Goal: Task Accomplishment & Management: Manage account settings

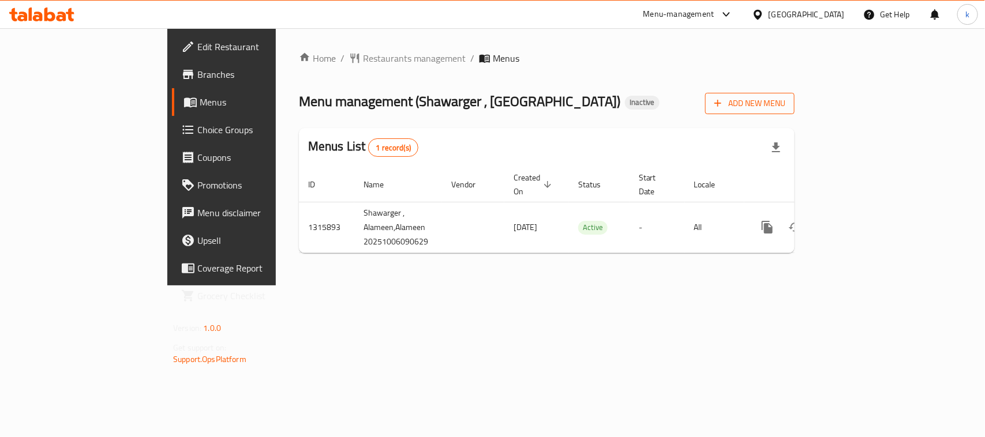
click at [785, 104] on span "Add New Menu" at bounding box center [749, 103] width 71 height 14
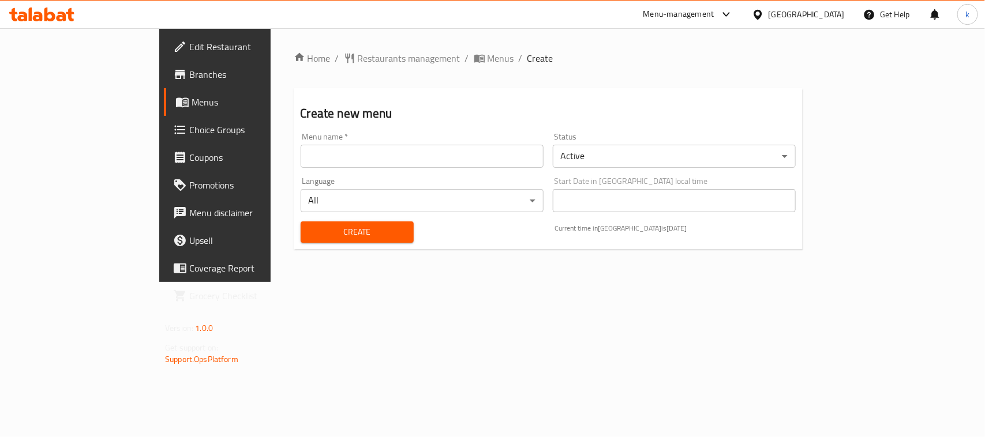
drag, startPoint x: 219, startPoint y: 157, endPoint x: 227, endPoint y: 164, distance: 10.6
click at [301, 157] on input "text" at bounding box center [422, 156] width 243 height 23
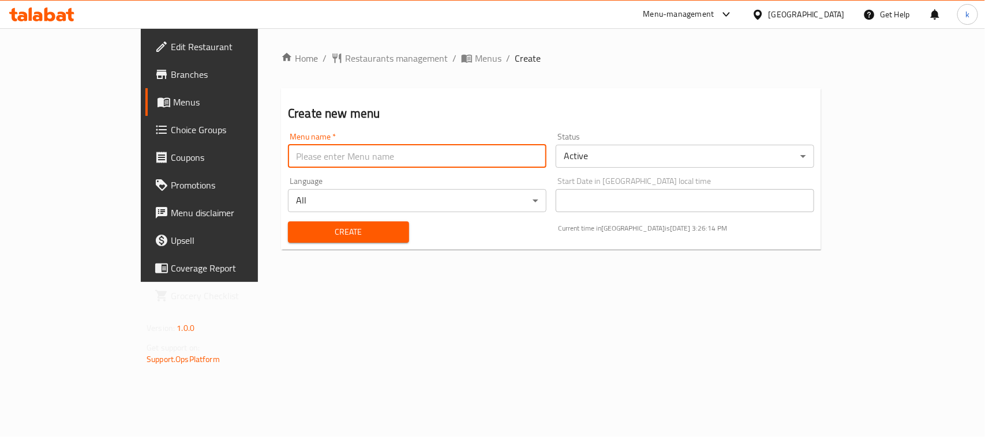
type input "Menu"
click at [288, 241] on button "Create" at bounding box center [348, 232] width 121 height 21
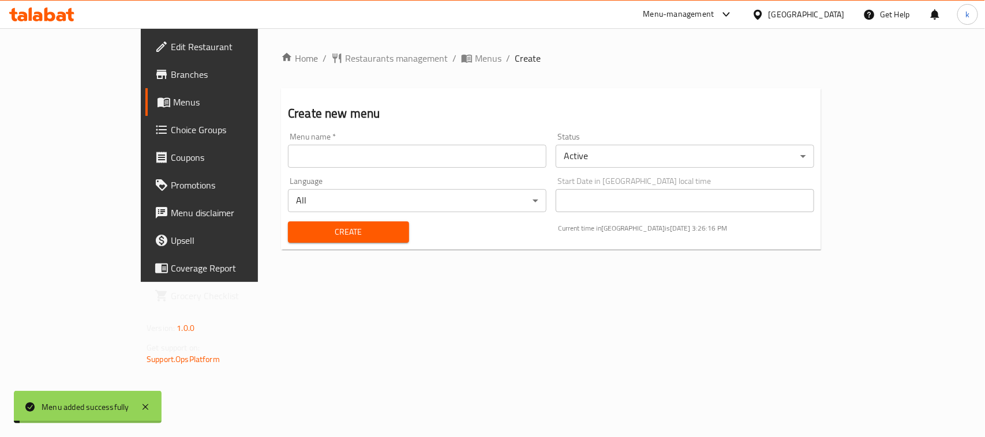
click at [173, 103] on span "Menus" at bounding box center [234, 102] width 123 height 14
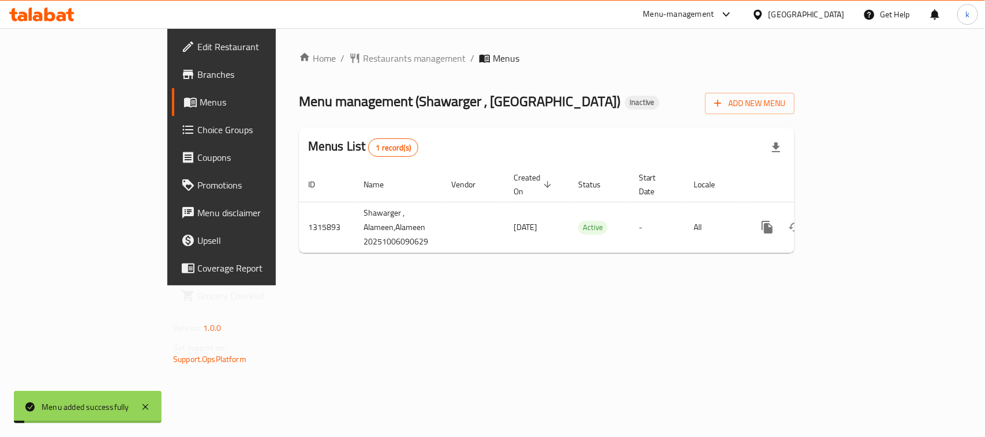
click at [200, 103] on span "Menus" at bounding box center [261, 102] width 123 height 14
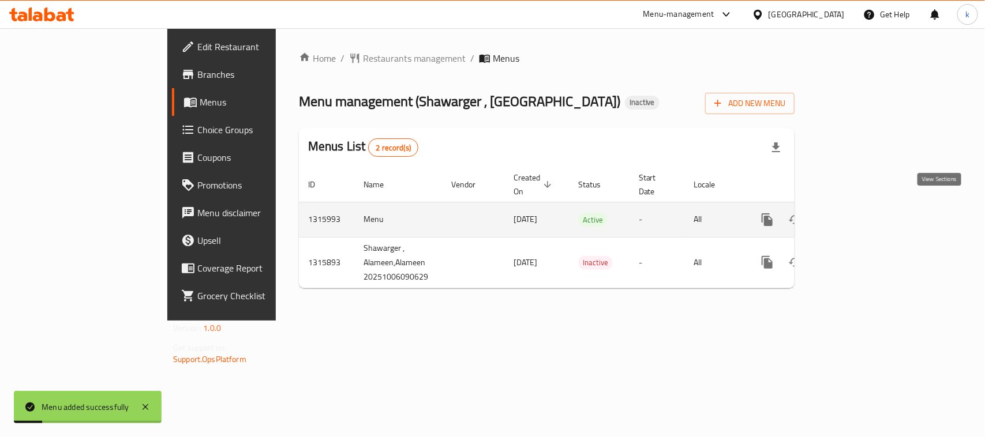
click at [857, 213] on icon "enhanced table" at bounding box center [851, 220] width 14 height 14
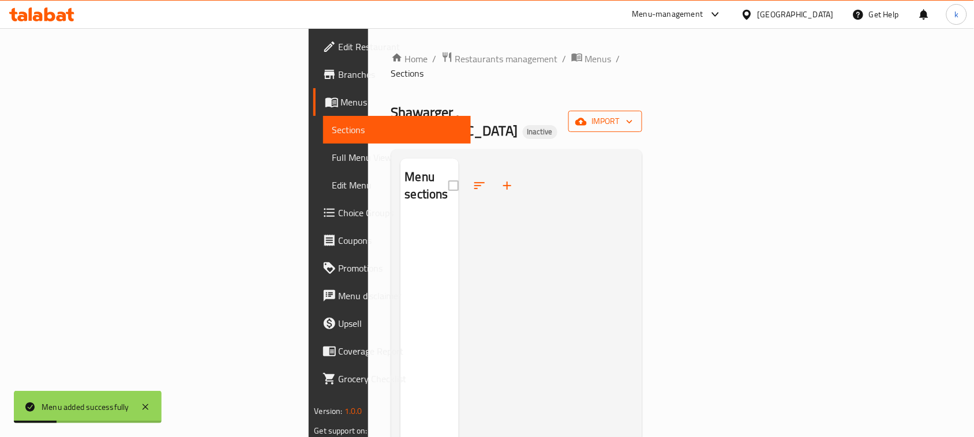
click at [633, 114] on span "import" at bounding box center [605, 121] width 55 height 14
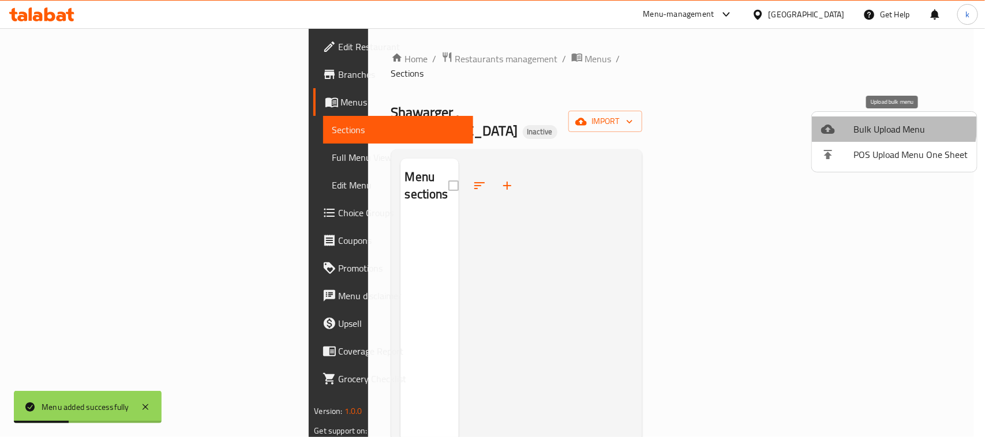
click at [855, 122] on span "Bulk Upload Menu" at bounding box center [910, 129] width 114 height 14
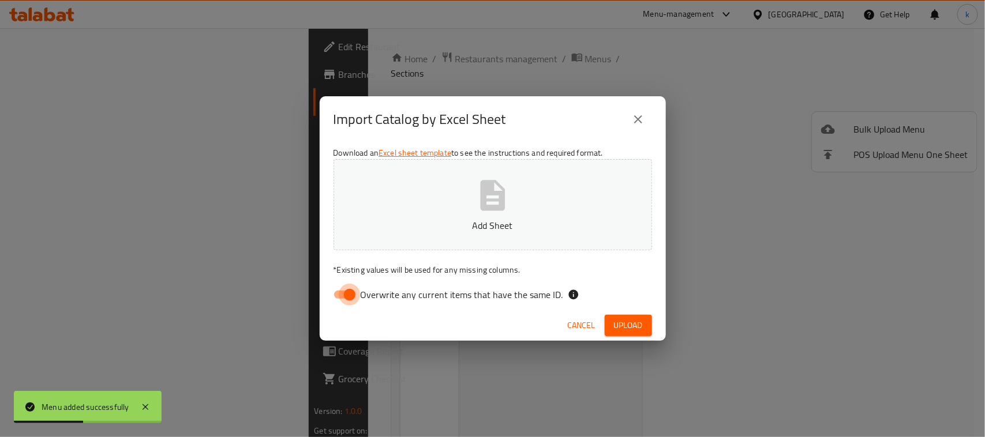
click at [341, 296] on input "Overwrite any current items that have the same ID." at bounding box center [350, 295] width 66 height 22
checkbox input "false"
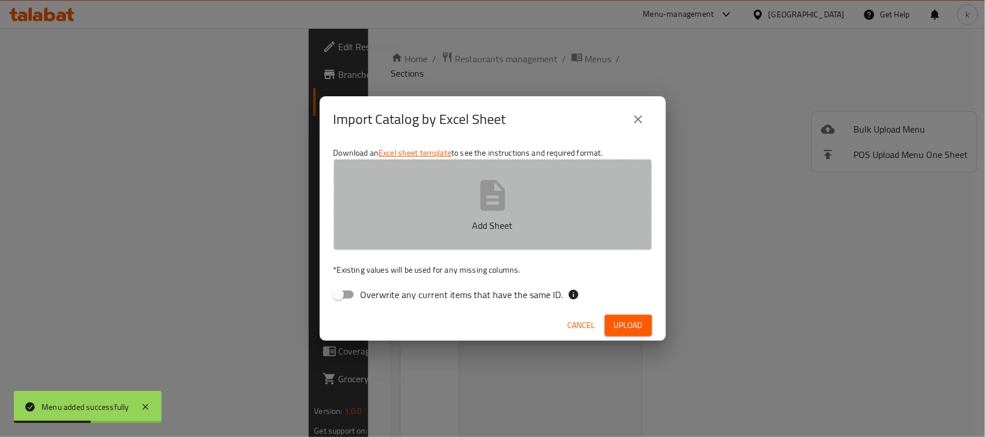
click at [492, 191] on icon "button" at bounding box center [492, 195] width 25 height 31
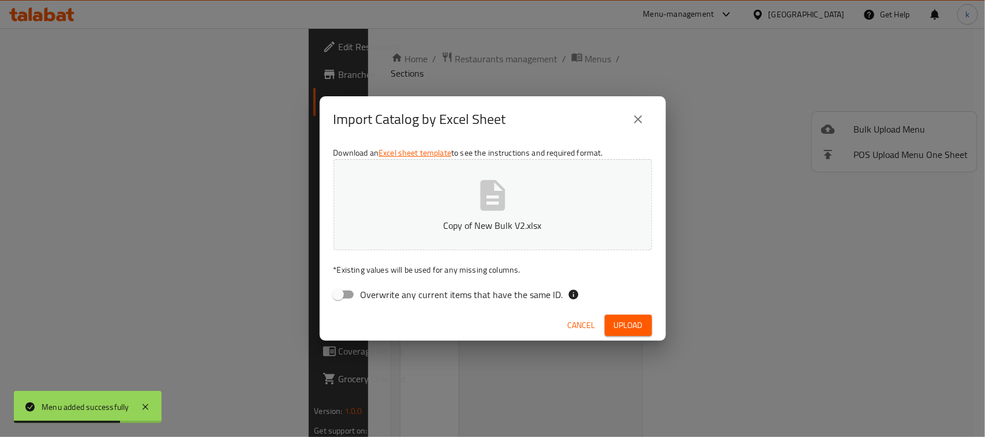
click at [629, 316] on button "Upload" at bounding box center [628, 325] width 47 height 21
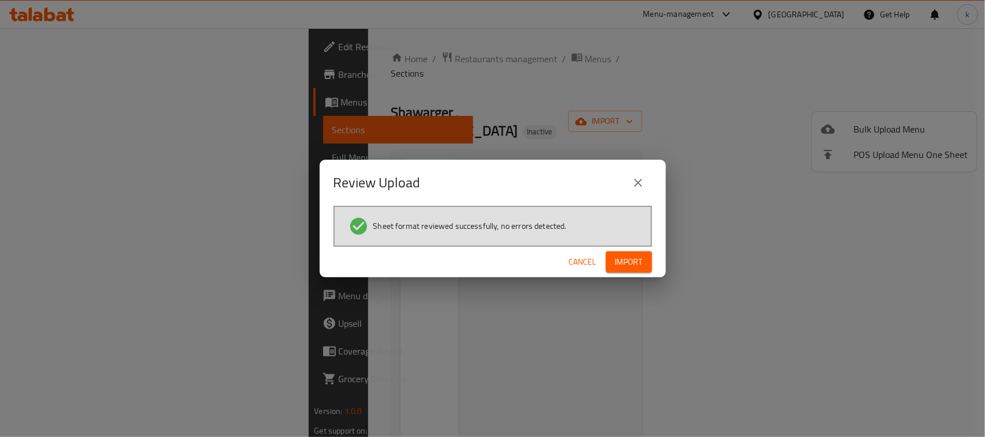
click at [622, 255] on span "Import" at bounding box center [629, 262] width 28 height 14
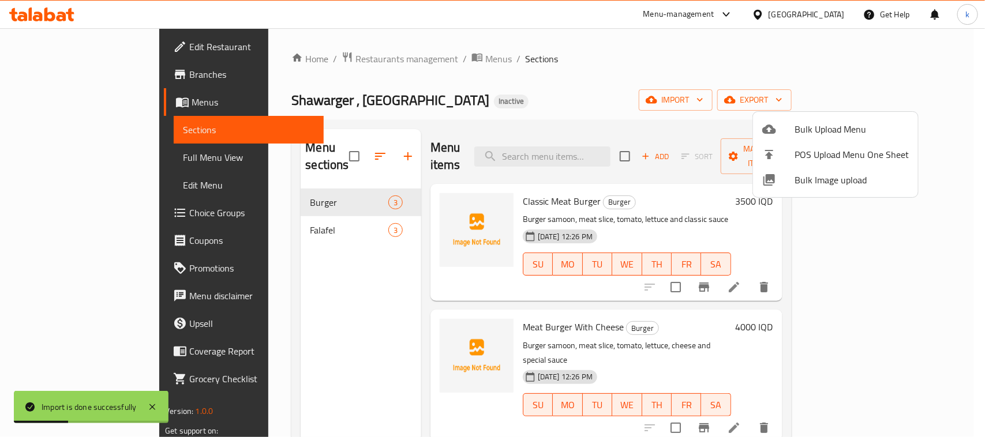
click at [50, 101] on div at bounding box center [492, 218] width 985 height 437
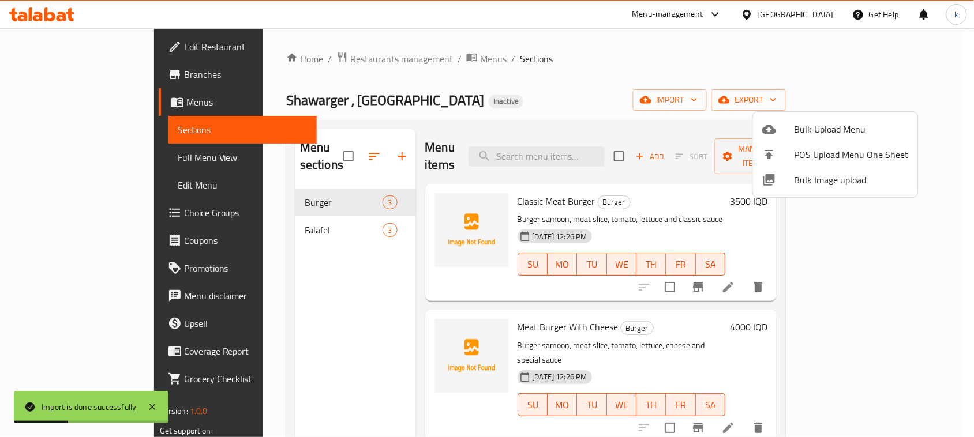
click at [186, 101] on span "Menus" at bounding box center [246, 102] width 121 height 14
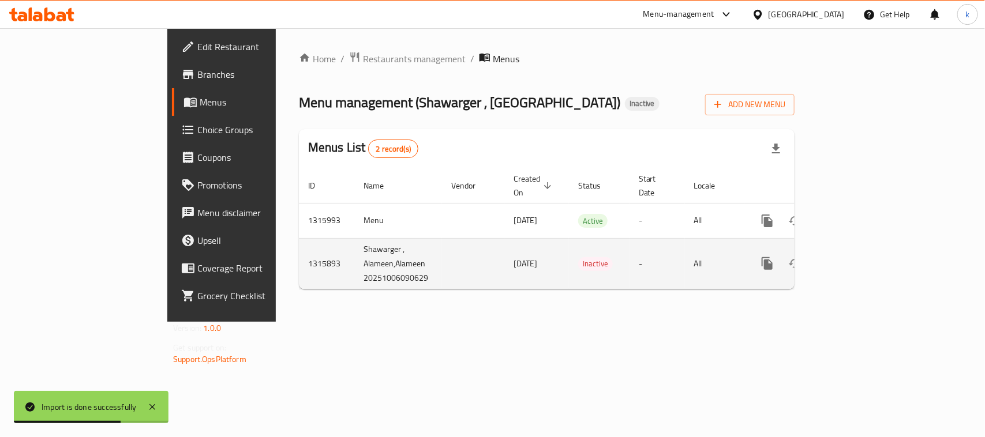
click at [827, 259] on icon "enhanced table" at bounding box center [823, 264] width 8 height 10
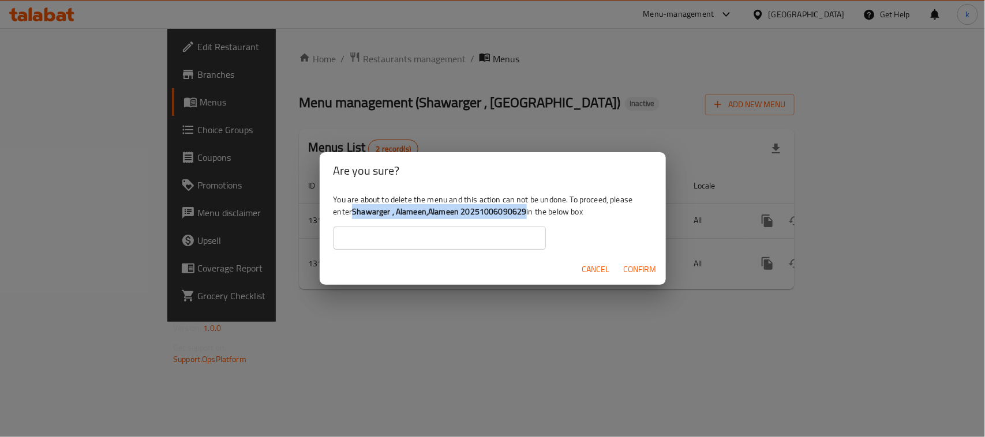
drag, startPoint x: 355, startPoint y: 214, endPoint x: 527, endPoint y: 208, distance: 171.5
click at [527, 208] on div "You are about to delete the menu and this action can not be undone. To proceed,…" at bounding box center [493, 221] width 346 height 65
copy b "Shawarger , Alameen,Alameen 20251006090629"
click at [418, 246] on input "text" at bounding box center [440, 238] width 212 height 23
paste input "Shawarger , Alameen,Alameen 20251006090629"
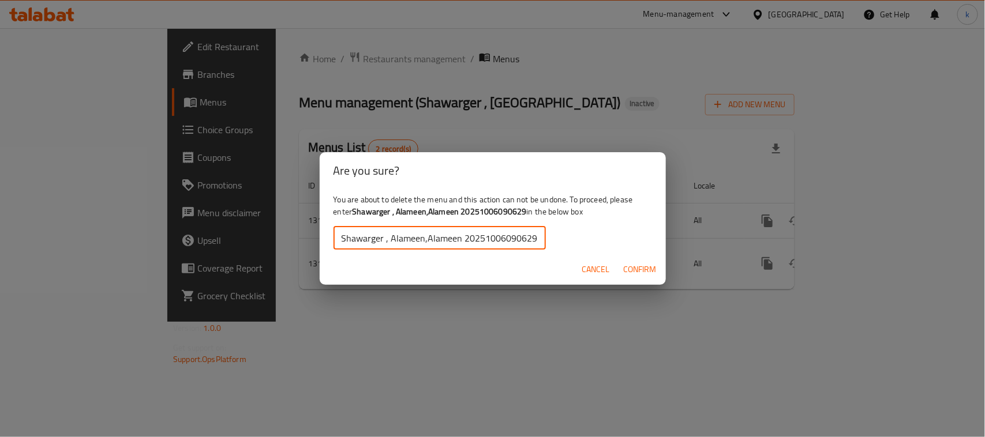
type input "Shawarger , Alameen,Alameen 20251006090629"
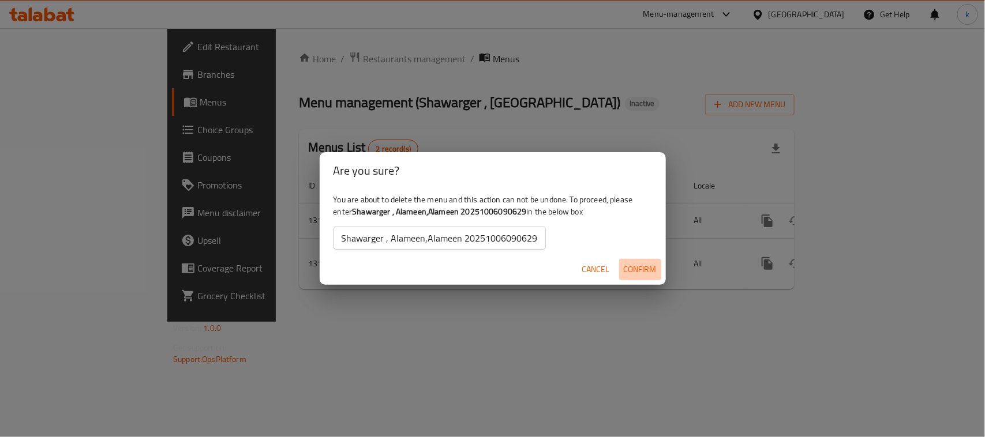
click at [624, 268] on span "Confirm" at bounding box center [640, 270] width 33 height 14
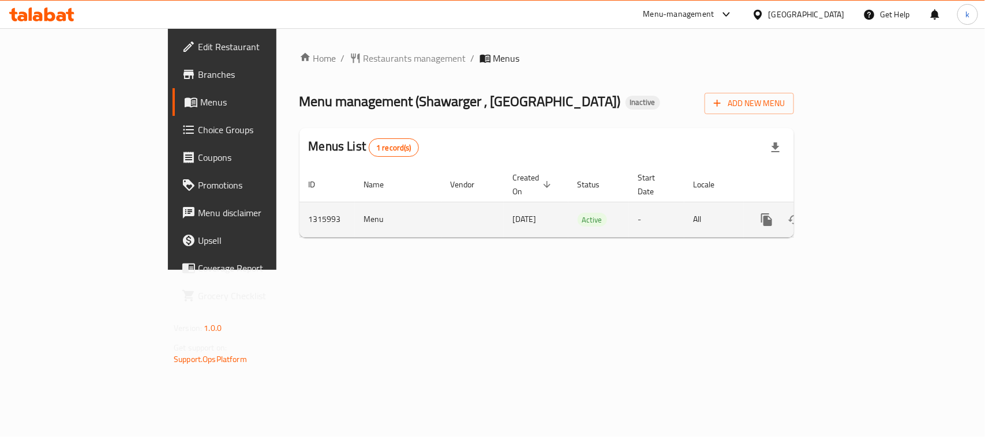
click at [864, 214] on div "enhanced table" at bounding box center [808, 220] width 111 height 28
click at [857, 214] on icon "enhanced table" at bounding box center [850, 220] width 14 height 14
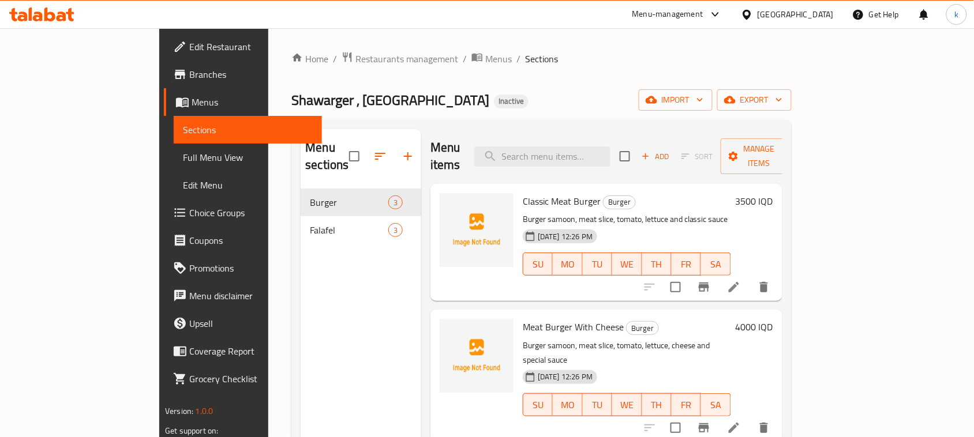
click at [524, 105] on div "Shawarger , Alameen Inactive import export" at bounding box center [541, 99] width 500 height 21
click at [474, 76] on div "Home / Restaurants management / Menus / Sections Shawarger , Alameen Inactive i…" at bounding box center [541, 313] width 500 height 525
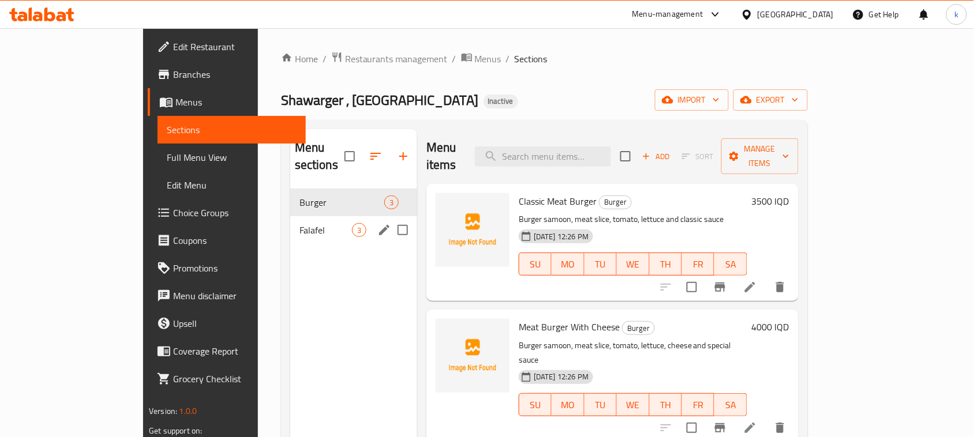
click at [290, 216] on div "Falafel 3" at bounding box center [353, 230] width 127 height 28
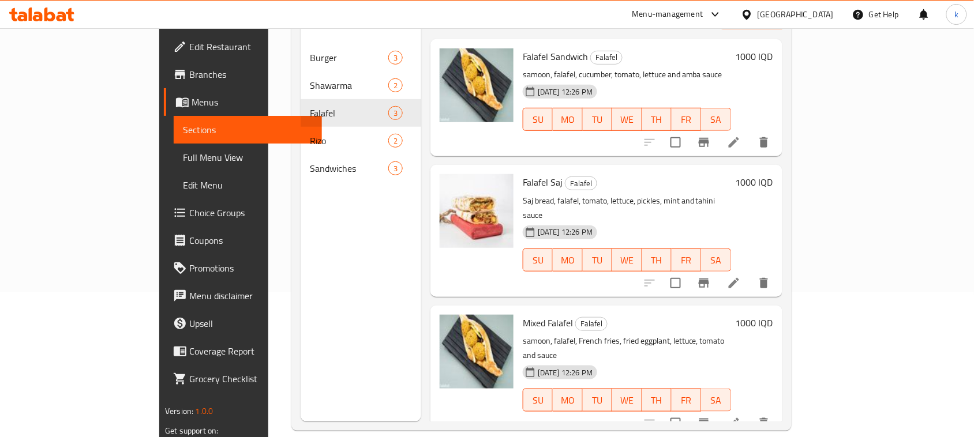
scroll to position [162, 0]
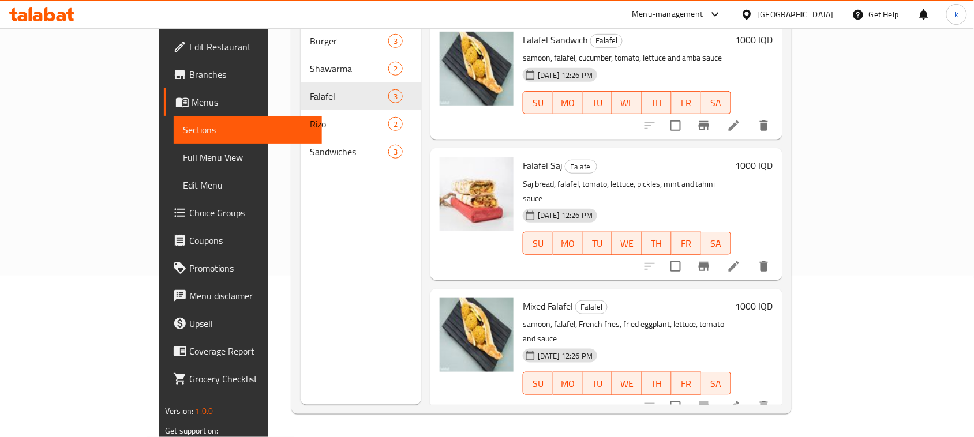
click at [664, 158] on h6 "Falafel Saj Falafel" at bounding box center [627, 166] width 208 height 16
click at [626, 153] on div "Falafel Saj Falafel Saj bread, falafel, tomato, lettuce, pickles, mint and tahi…" at bounding box center [627, 214] width 218 height 122
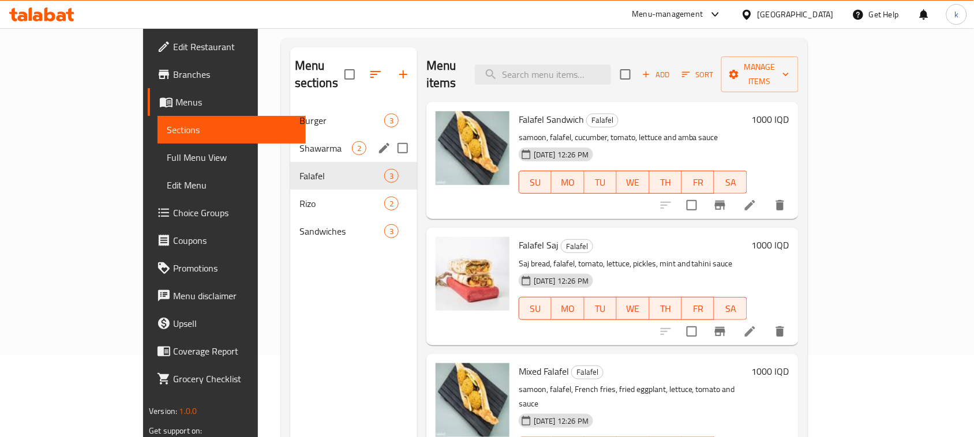
scroll to position [18, 0]
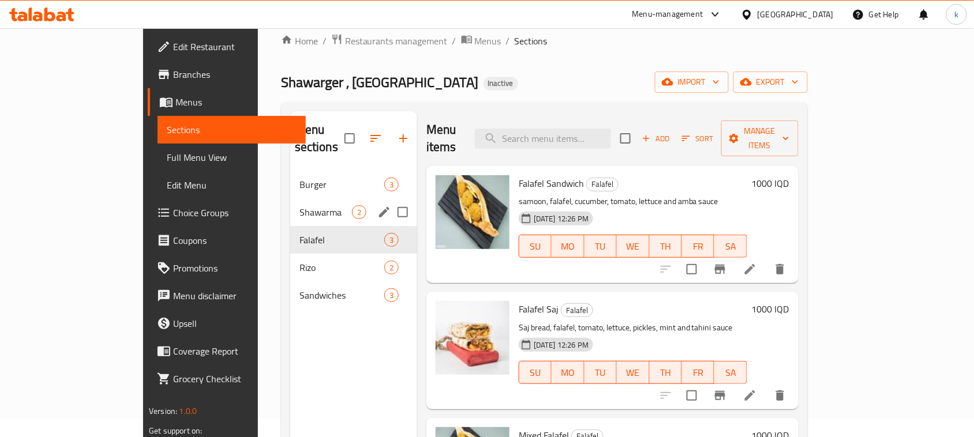
click at [290, 198] on div "Shawarma 2" at bounding box center [353, 212] width 127 height 28
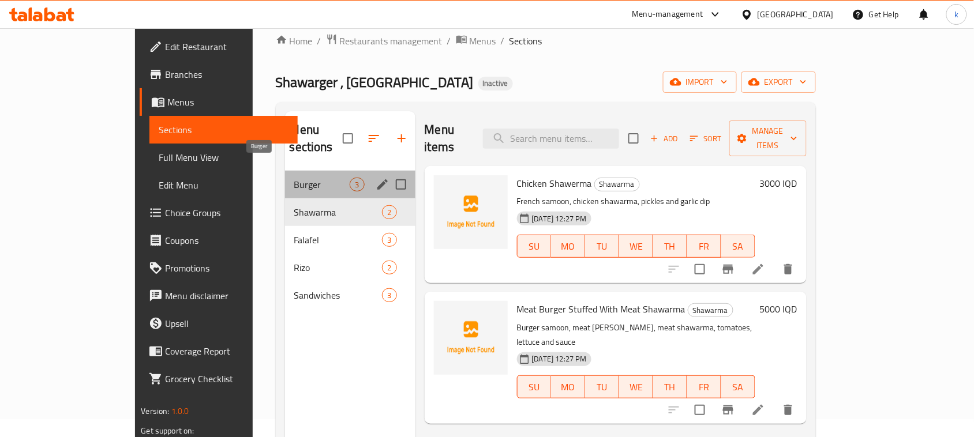
click at [294, 178] on span "Burger" at bounding box center [322, 185] width 56 height 14
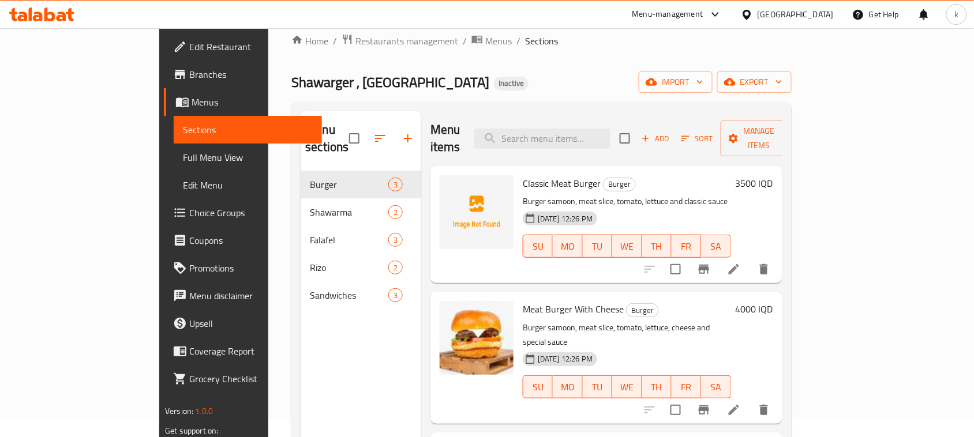
click at [586, 39] on ol "Home / Restaurants management / Menus / Sections" at bounding box center [541, 40] width 500 height 15
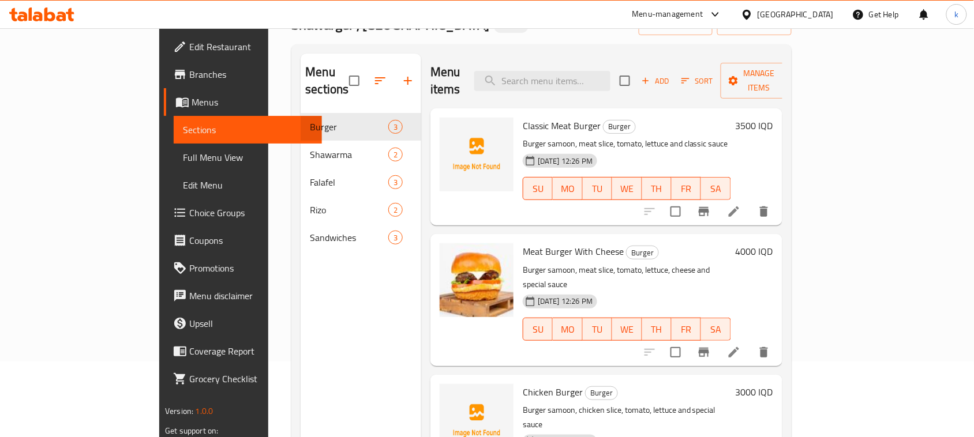
scroll to position [162, 0]
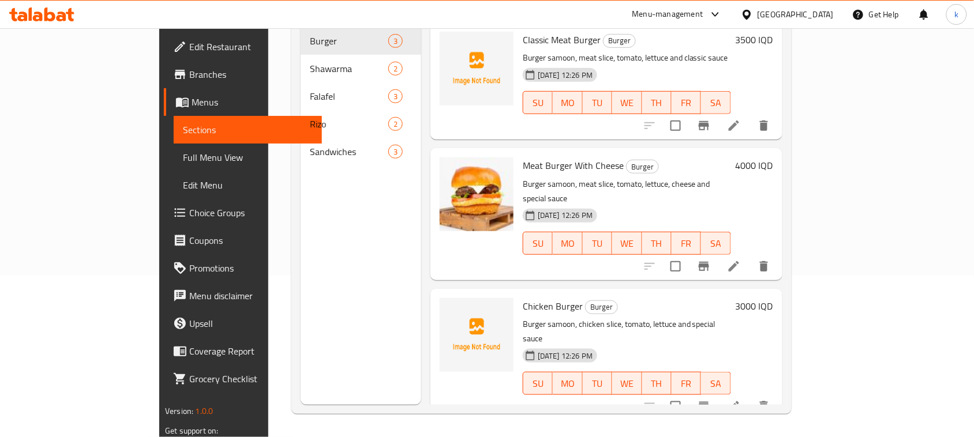
click at [641, 255] on div "Menu items Add Sort Manage items Classic Meat Burger Burger Burger samoon, meat…" at bounding box center [601, 186] width 361 height 437
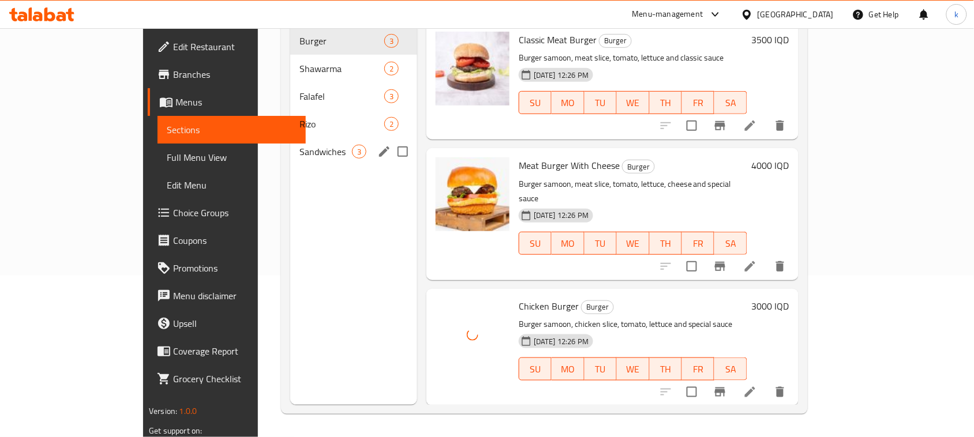
click at [299, 145] on span "Sandwiches" at bounding box center [325, 152] width 53 height 14
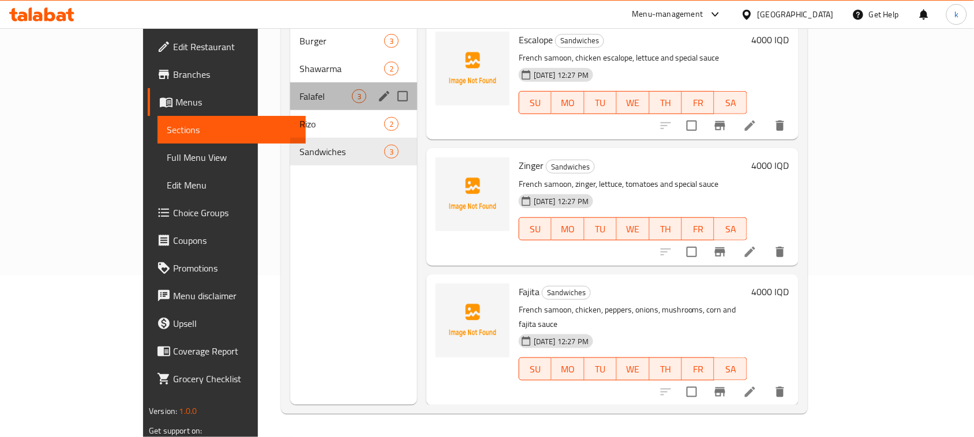
click at [290, 91] on div "Falafel 3" at bounding box center [353, 97] width 127 height 28
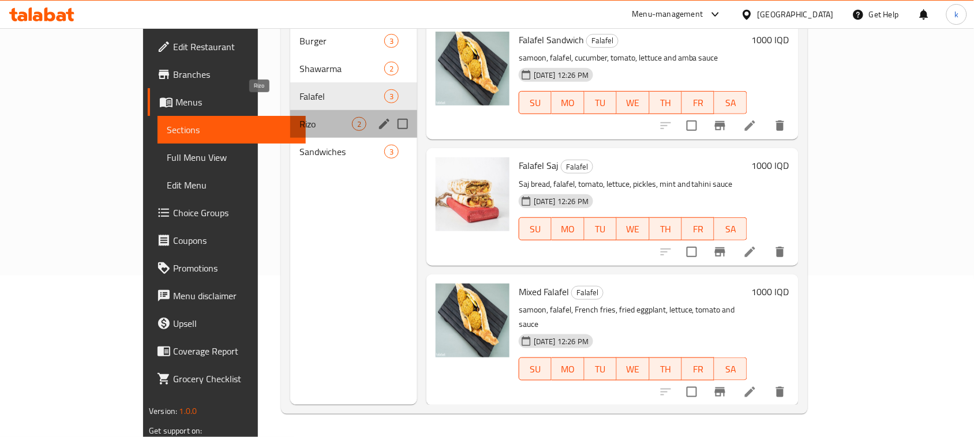
click at [299, 117] on span "Rizo" at bounding box center [325, 124] width 53 height 14
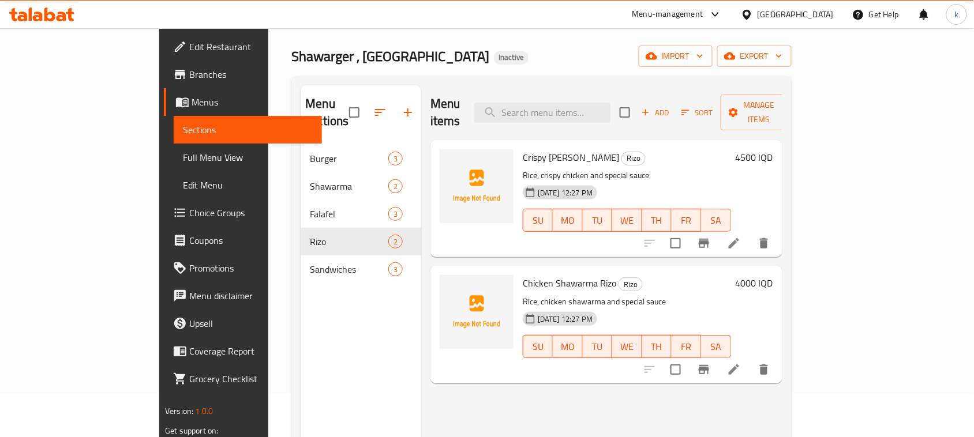
scroll to position [18, 0]
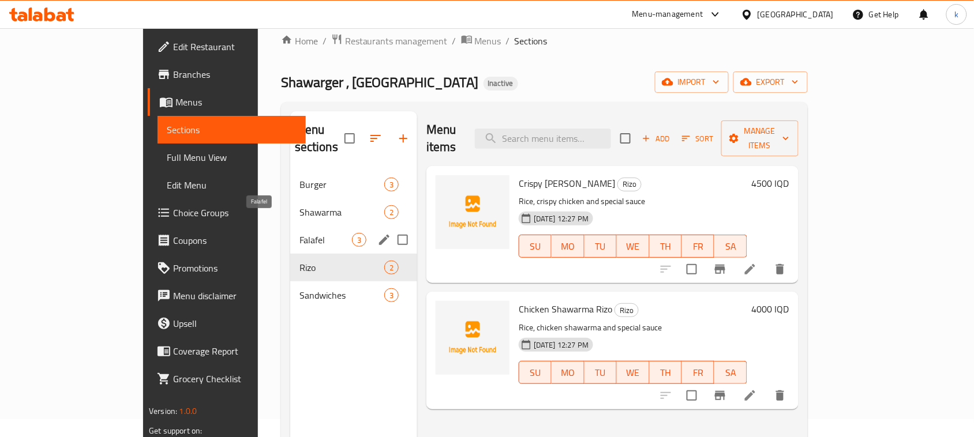
click at [299, 233] on span "Falafel" at bounding box center [325, 240] width 53 height 14
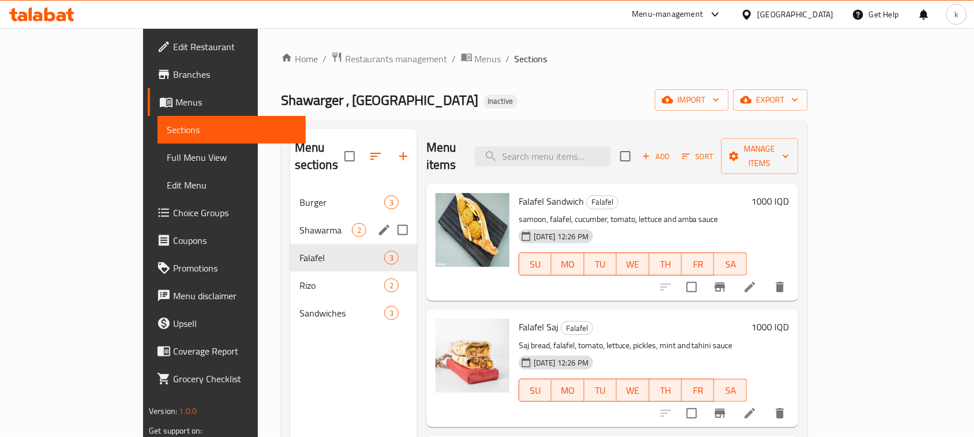
click at [290, 220] on div "Shawarma 2" at bounding box center [353, 230] width 127 height 28
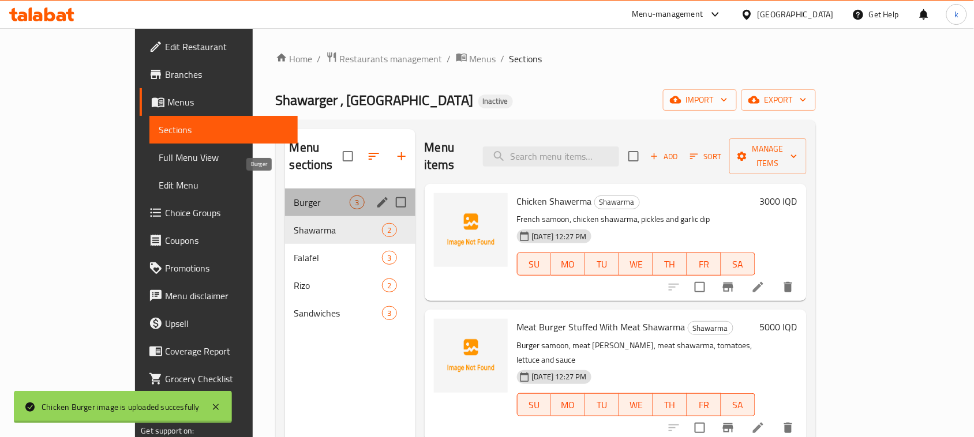
drag, startPoint x: 226, startPoint y: 189, endPoint x: 246, endPoint y: 206, distance: 25.8
click at [294, 196] on span "Burger" at bounding box center [322, 203] width 56 height 14
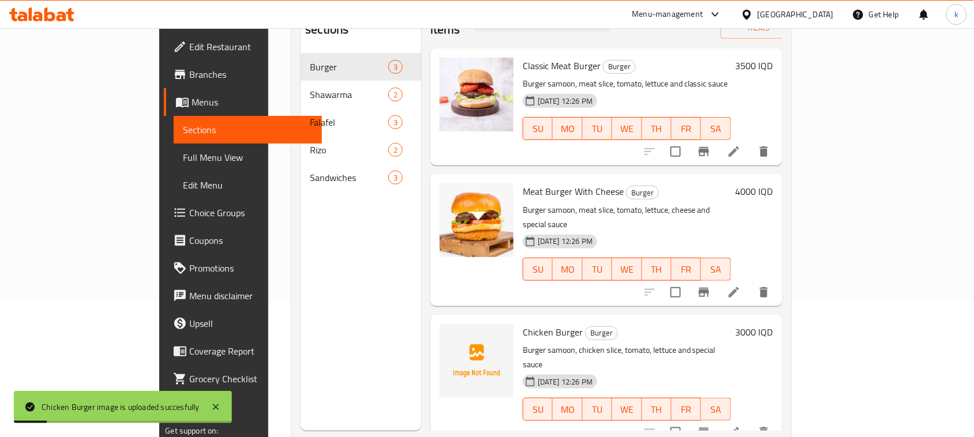
scroll to position [162, 0]
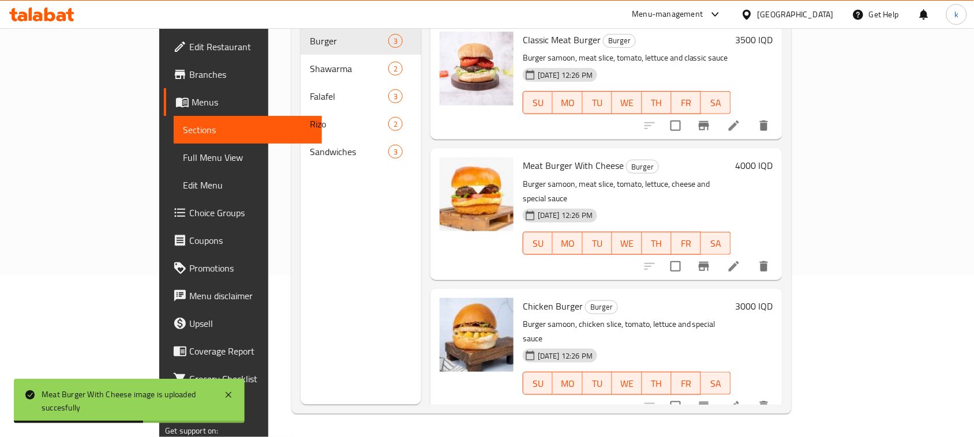
click at [619, 125] on div "Menu items Add Sort Manage items Classic Meat Burger Burger Burger samoon, meat…" at bounding box center [601, 186] width 361 height 437
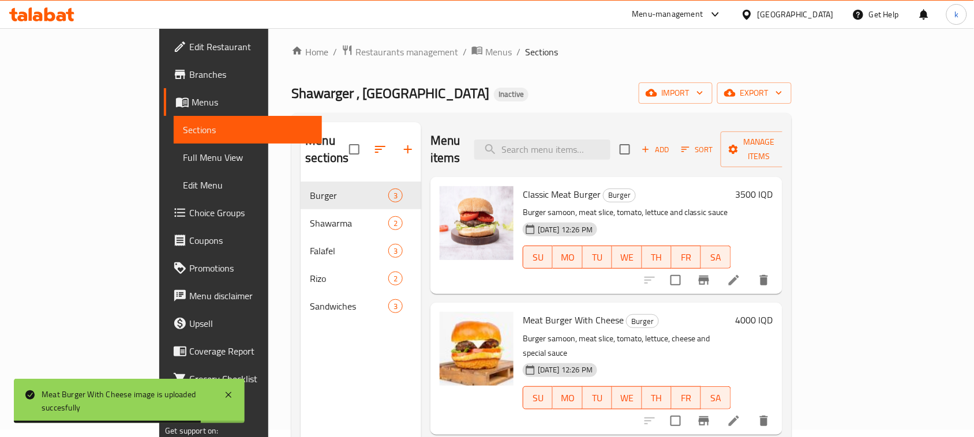
scroll to position [0, 0]
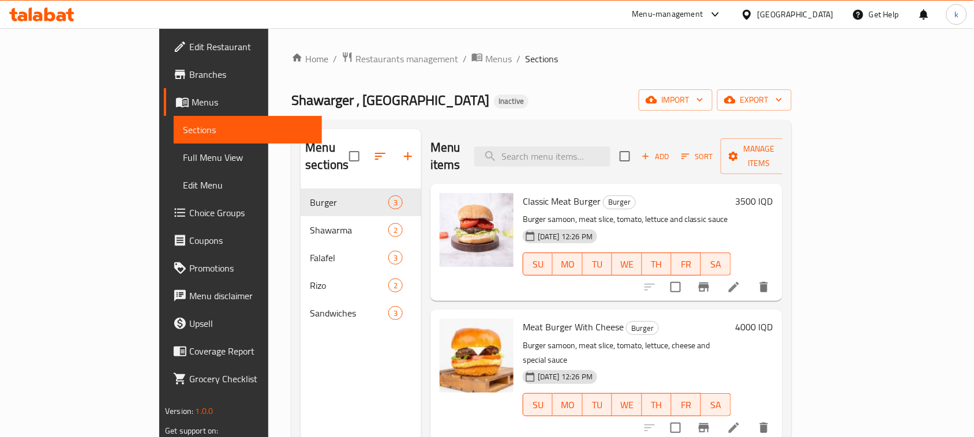
click at [189, 43] on span "Edit Restaurant" at bounding box center [250, 47] width 123 height 14
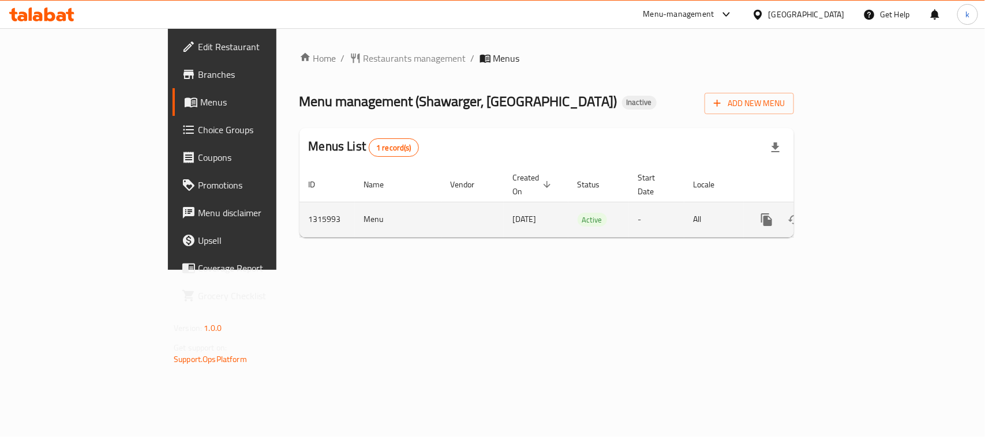
click at [864, 206] on link "enhanced table" at bounding box center [850, 220] width 28 height 28
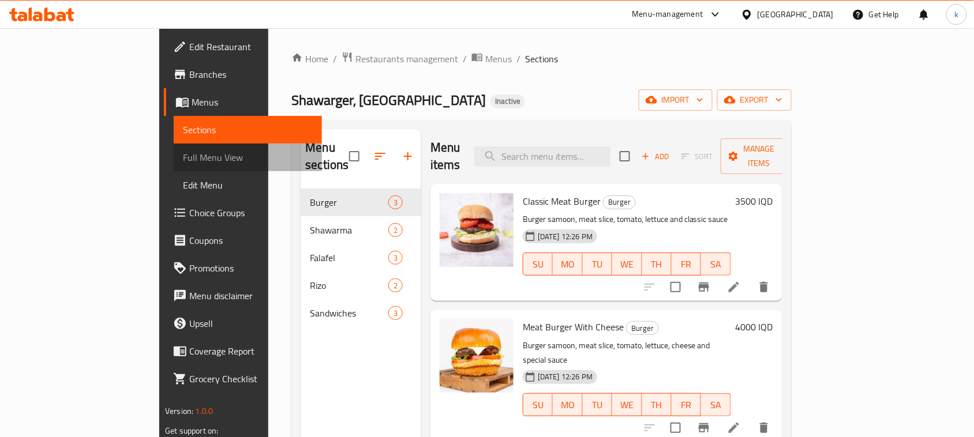
click at [183, 160] on span "Full Menu View" at bounding box center [248, 158] width 130 height 14
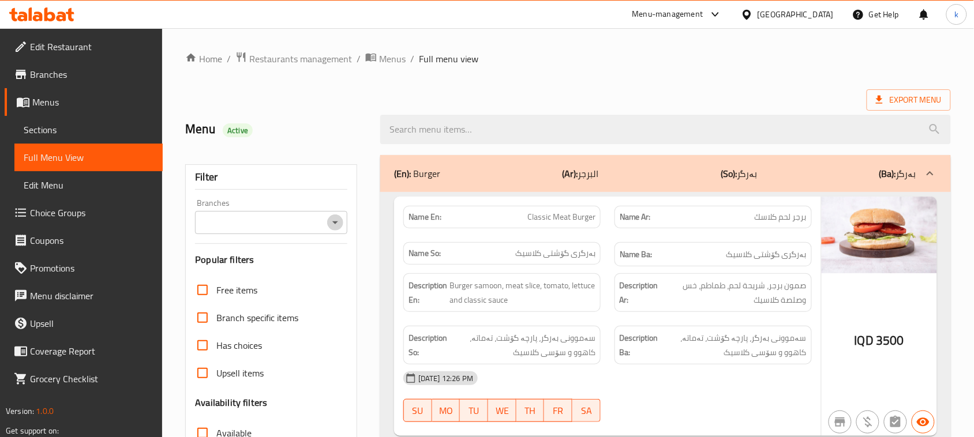
drag, startPoint x: 338, startPoint y: 225, endPoint x: 335, endPoint y: 234, distance: 9.1
click at [336, 225] on icon "Open" at bounding box center [335, 223] width 14 height 14
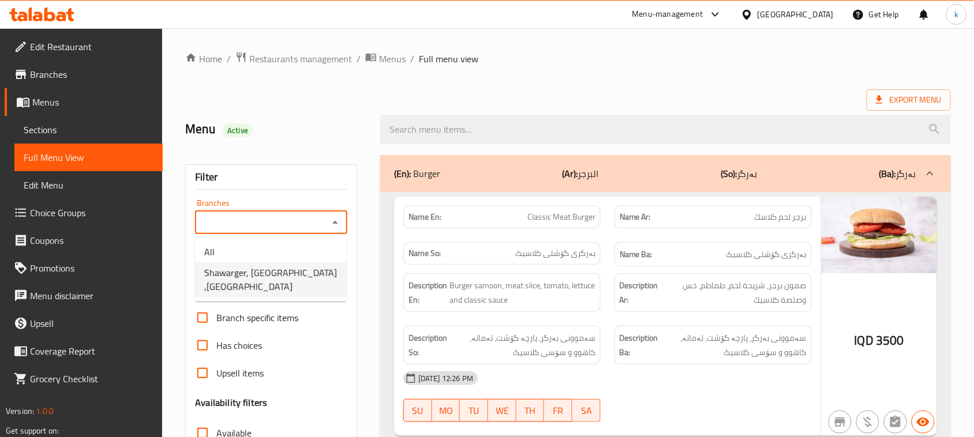
drag, startPoint x: 267, startPoint y: 267, endPoint x: 290, endPoint y: 296, distance: 37.4
click at [267, 267] on span "Shawarger, [GEOGRAPHIC_DATA] ,[GEOGRAPHIC_DATA]" at bounding box center [270, 280] width 133 height 28
type input "Shawarger, [GEOGRAPHIC_DATA] ,[GEOGRAPHIC_DATA]"
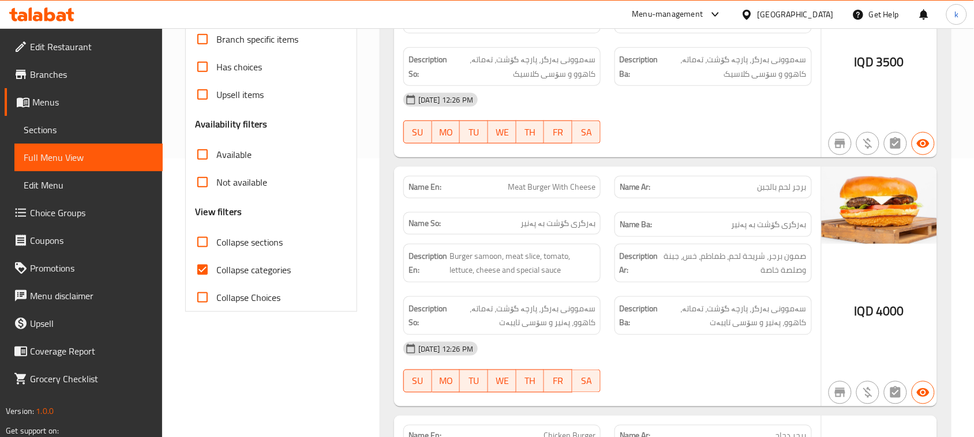
scroll to position [289, 0]
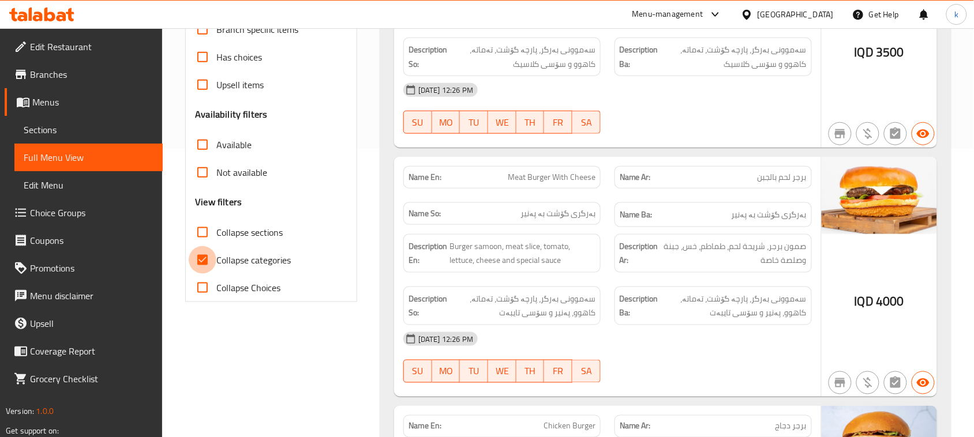
click at [205, 260] on input "Collapse categories" at bounding box center [203, 260] width 28 height 28
checkbox input "false"
click at [203, 233] on input "Collapse sections" at bounding box center [203, 233] width 28 height 28
checkbox input "true"
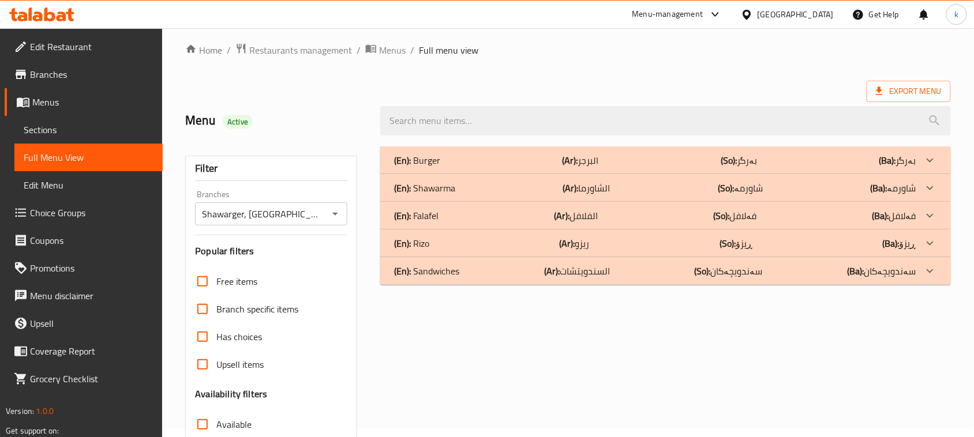
scroll to position [0, 0]
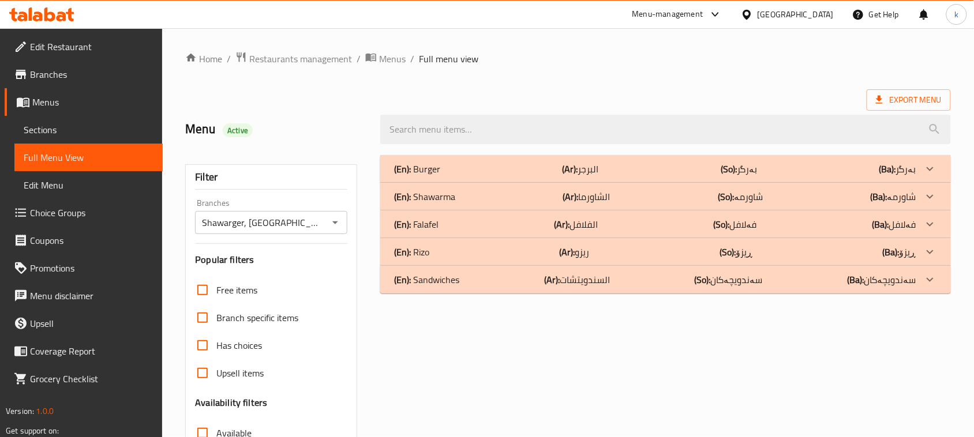
click at [448, 226] on div "(En): Falafel (Ar): الفلافل (So): فەلافل (Ba): فەلافل" at bounding box center [655, 225] width 522 height 14
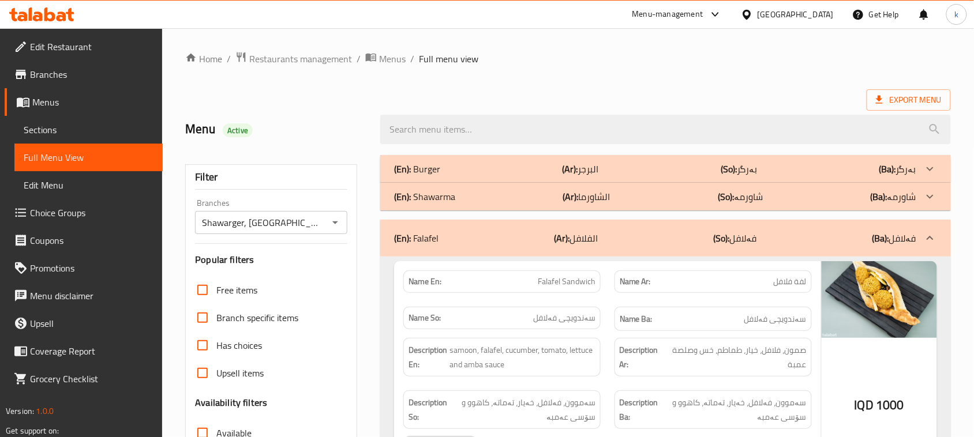
click at [439, 168] on p "(En): Burger" at bounding box center [417, 169] width 46 height 14
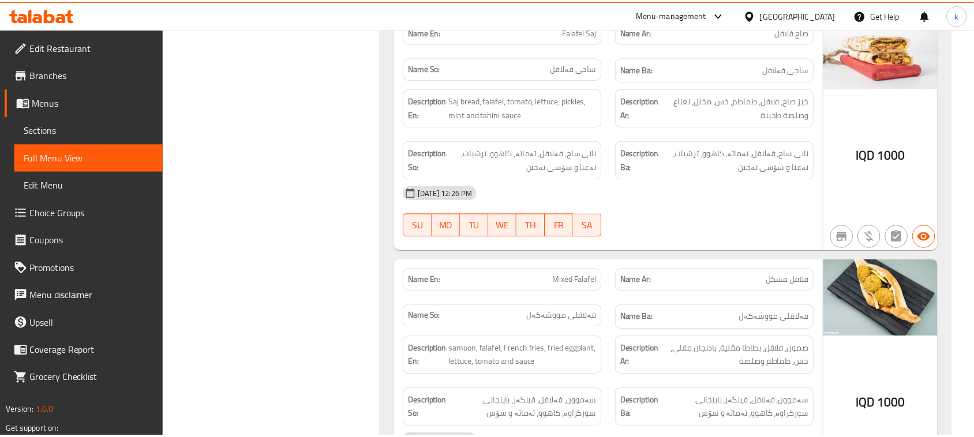
scroll to position [1463, 0]
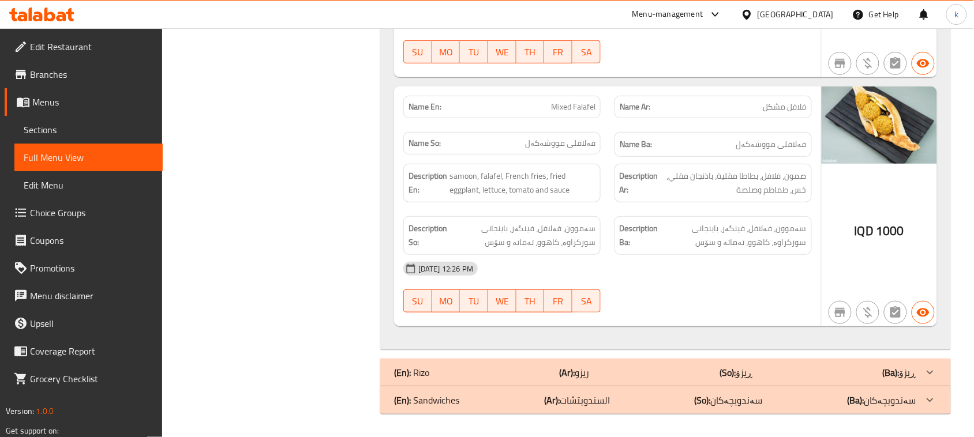
click at [51, 9] on icon at bounding box center [41, 15] width 65 height 14
